Goal: Task Accomplishment & Management: Use online tool/utility

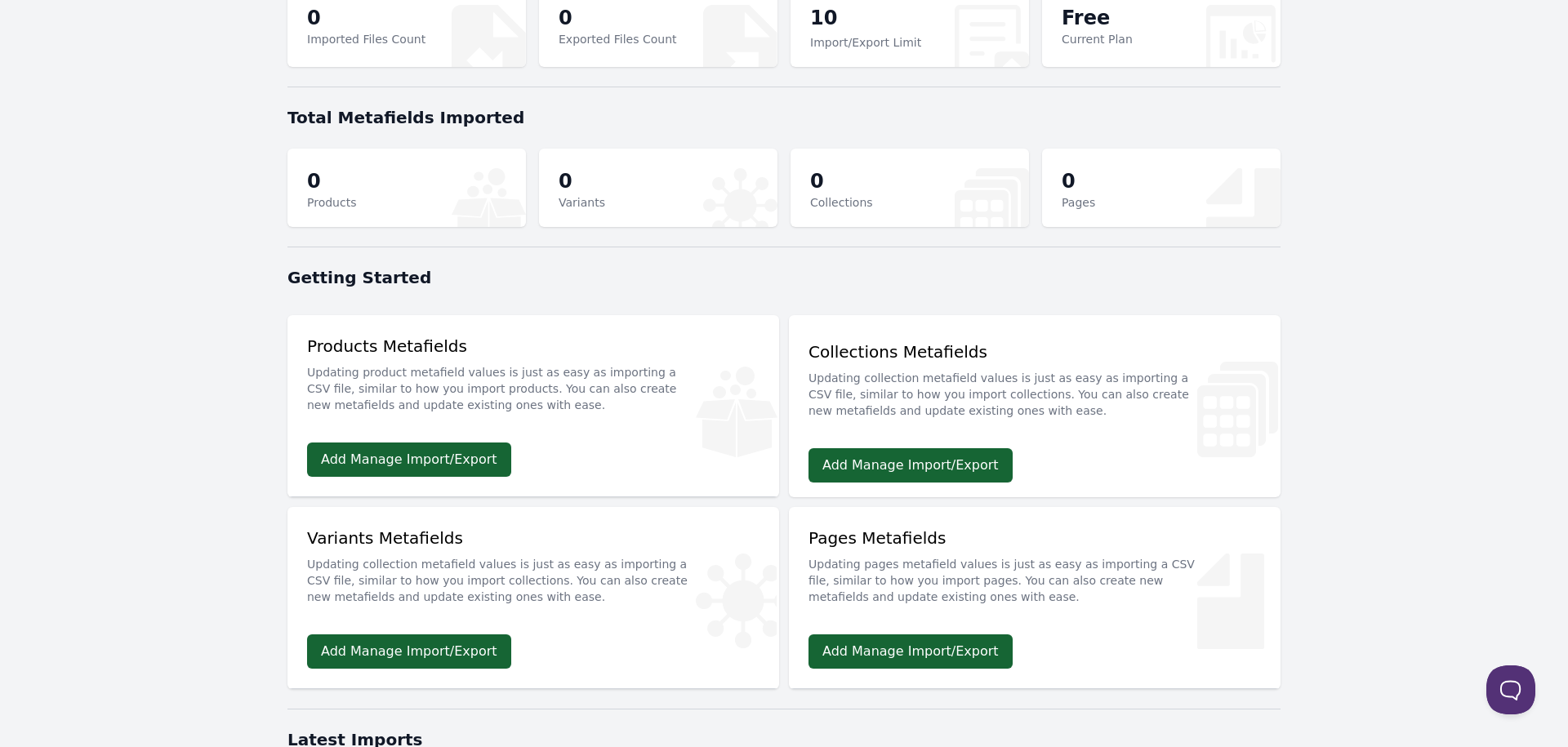
scroll to position [127, 0]
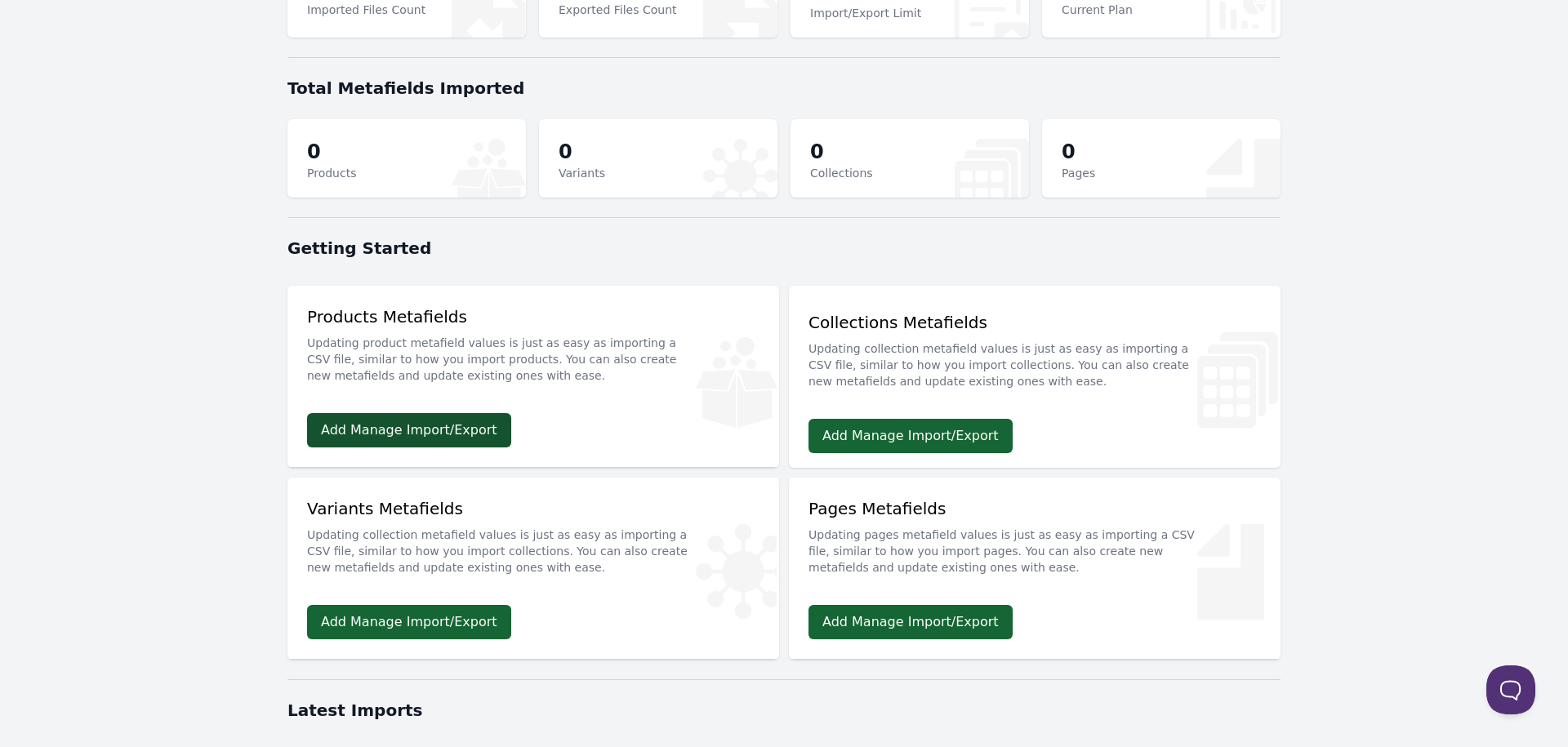
click at [460, 431] on link "Add Manage Import/Export" at bounding box center [409, 430] width 204 height 35
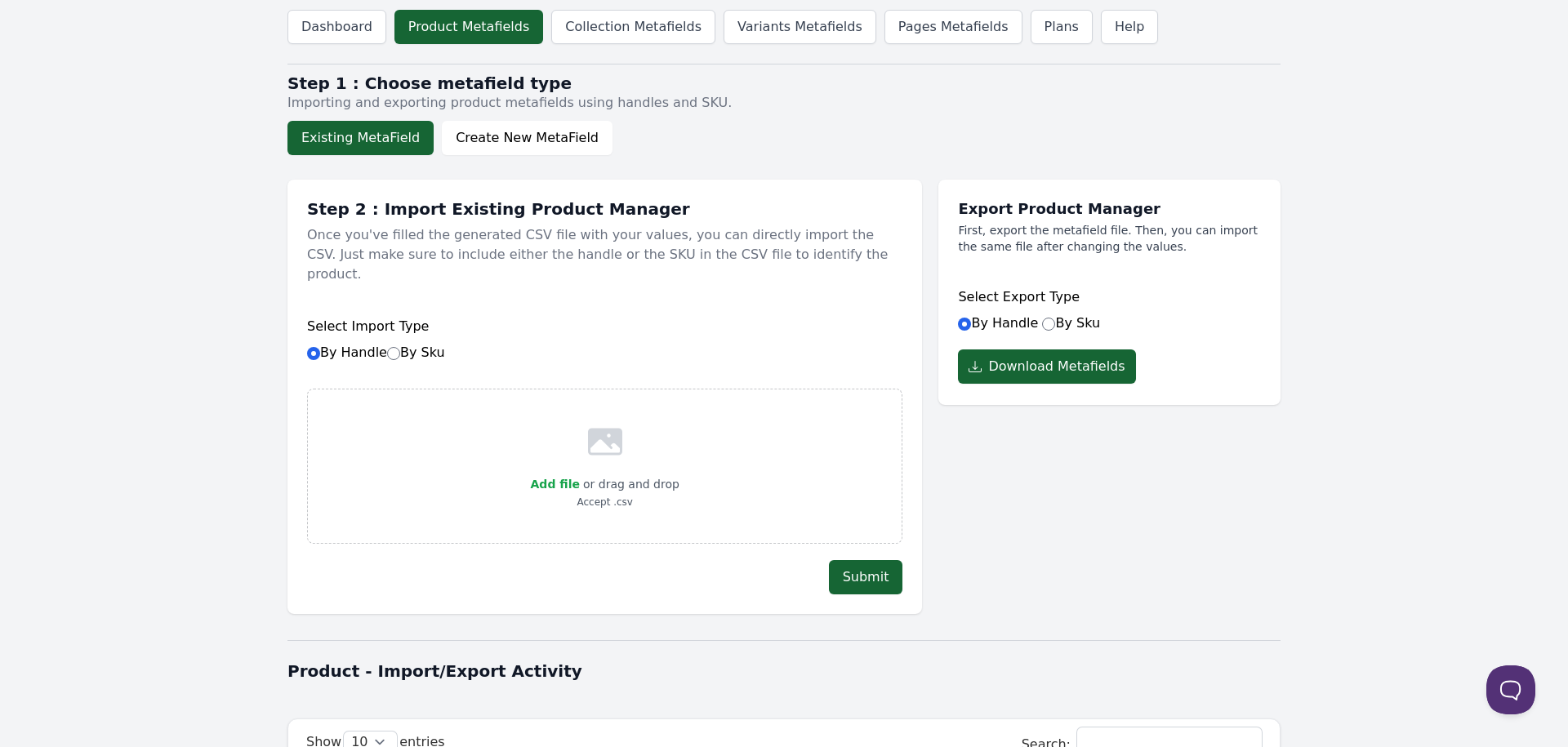
click at [388, 140] on button "Existing MetaField" at bounding box center [360, 138] width 146 height 35
click at [1081, 368] on button "Download Metafields" at bounding box center [1046, 366] width 178 height 35
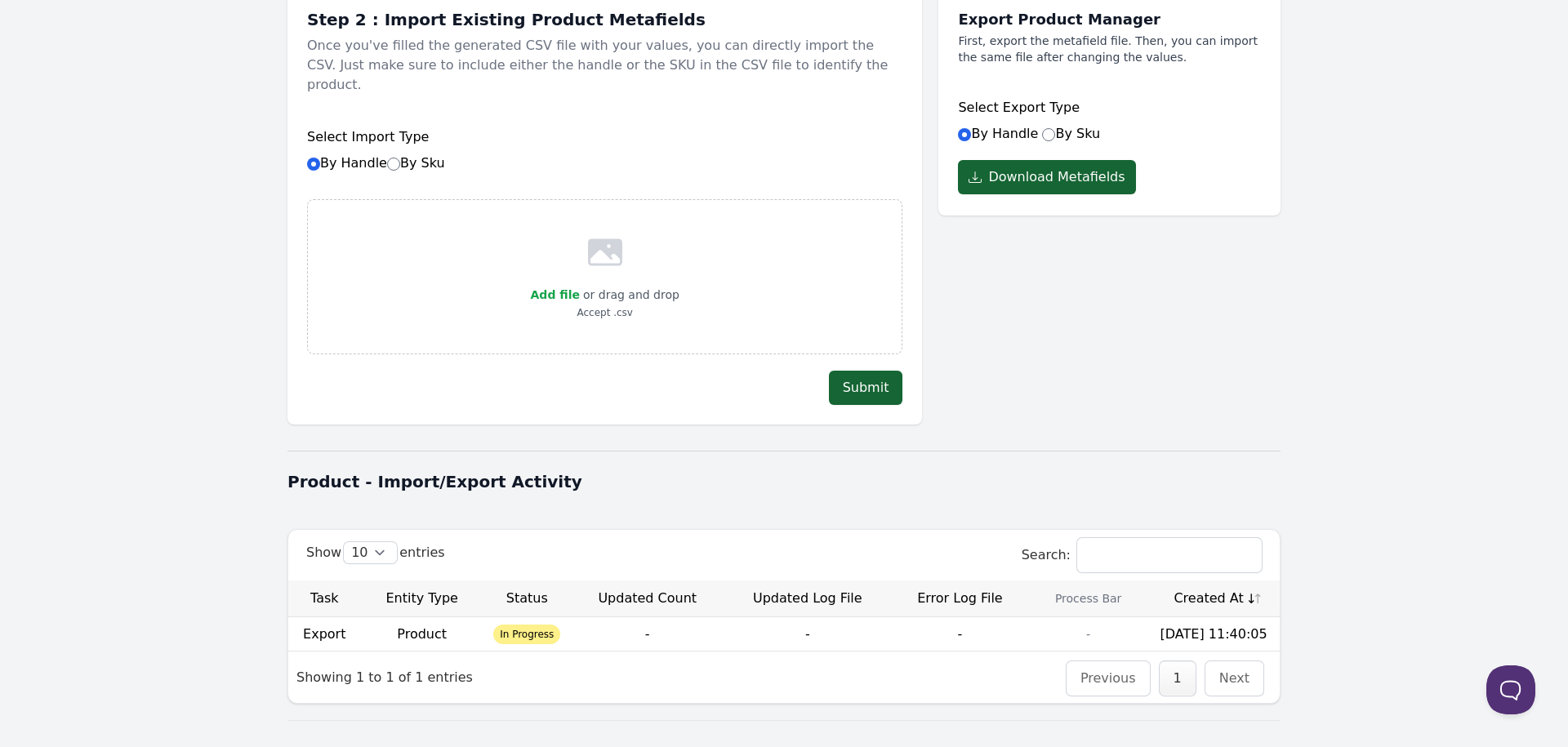
scroll to position [209, 0]
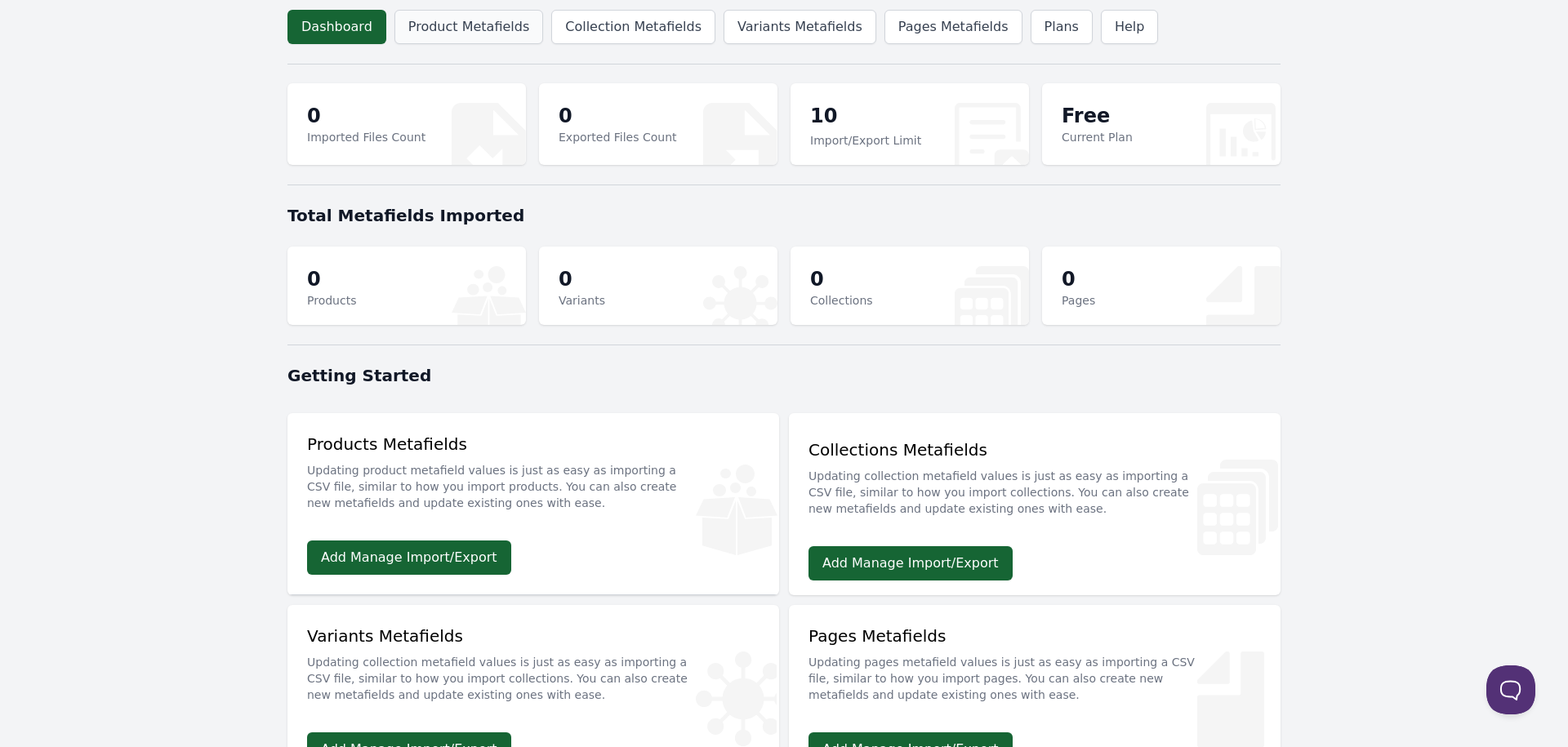
click at [466, 26] on link "Product Metafields" at bounding box center [468, 27] width 149 height 35
